Goal: Check status: Verify the current state of an ongoing process or item

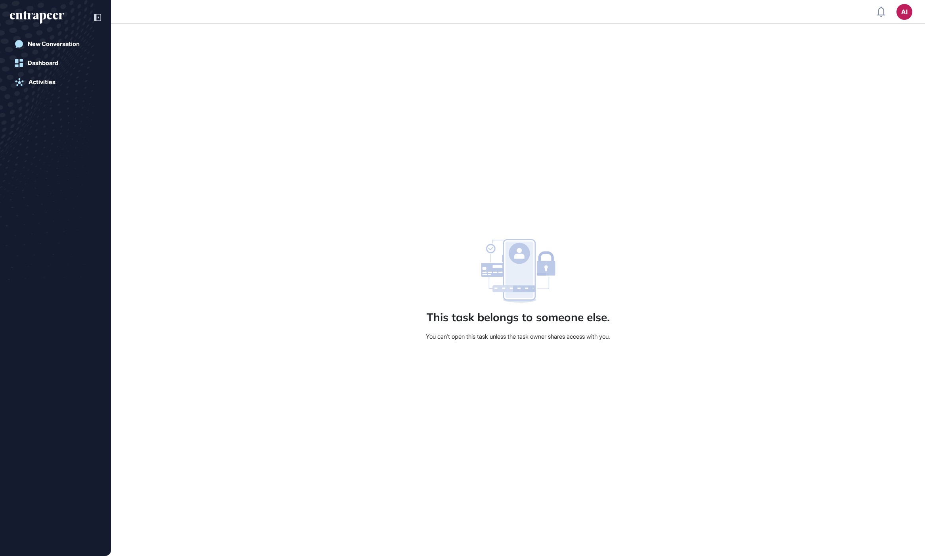
scroll to position [0, 0]
click at [56, 63] on div "Dashboard" at bounding box center [43, 63] width 31 height 7
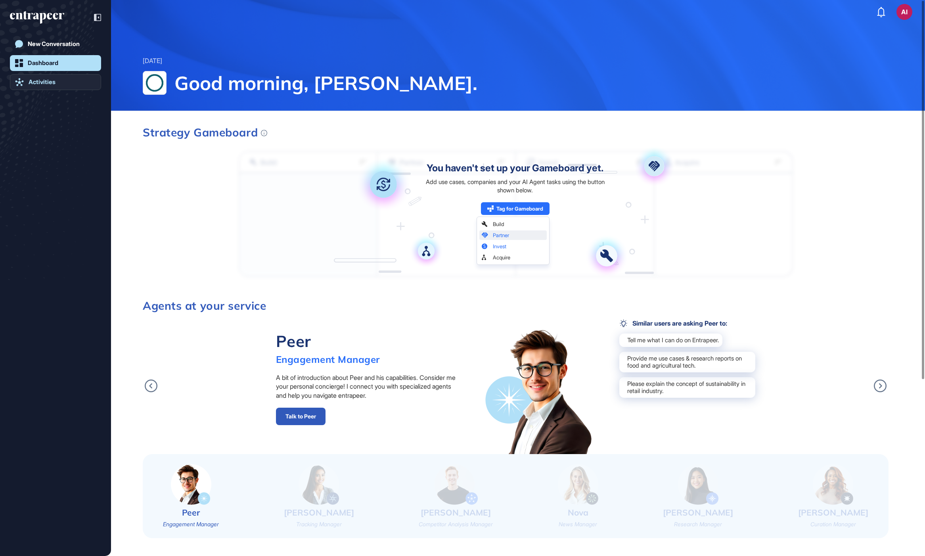
click at [56, 88] on link "Activities" at bounding box center [55, 82] width 91 height 16
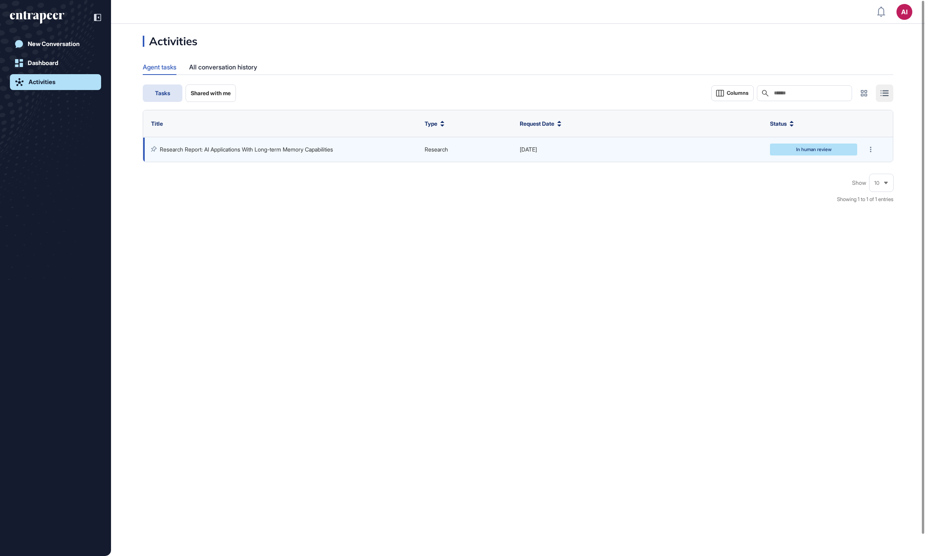
click at [273, 148] on link "Research Report: AI Applications With Long-term Memory Capabilities" at bounding box center [246, 149] width 173 height 7
